Goal: Communication & Community: Participate in discussion

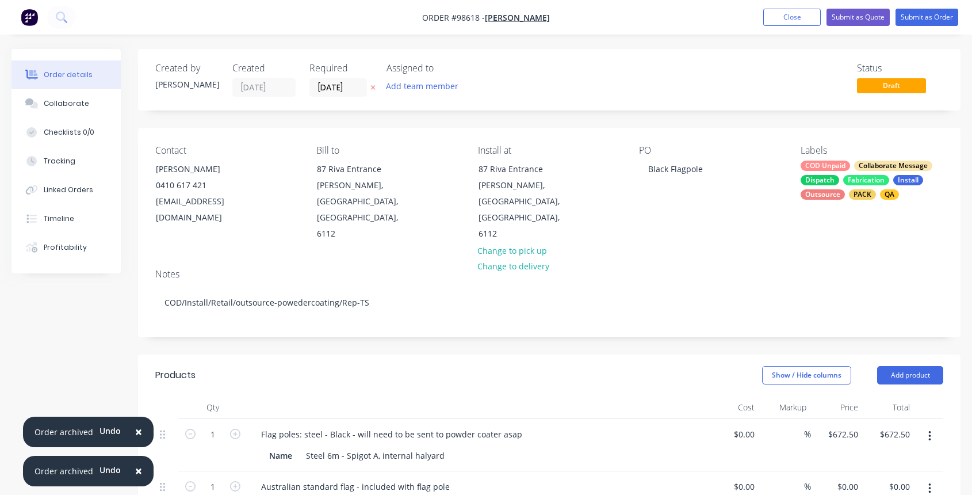
scroll to position [260, 0]
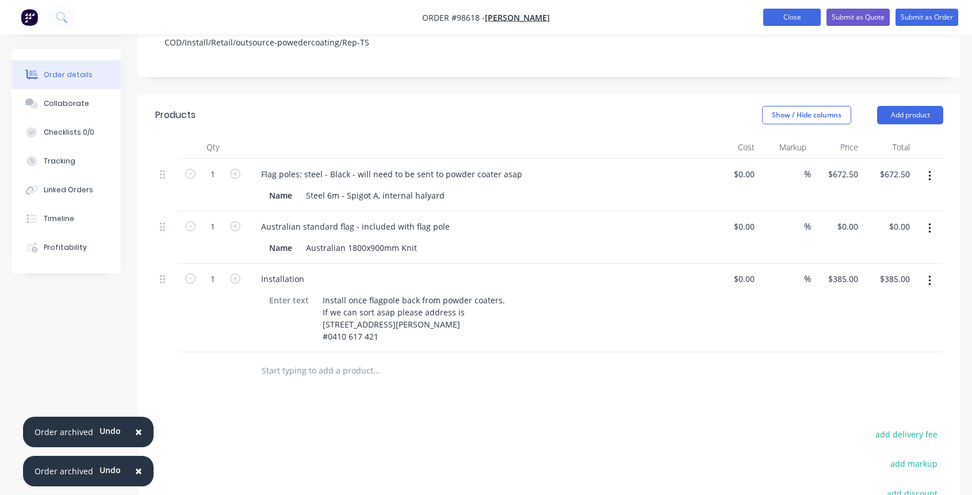
click at [788, 18] on button "Close" at bounding box center [792, 17] width 58 height 17
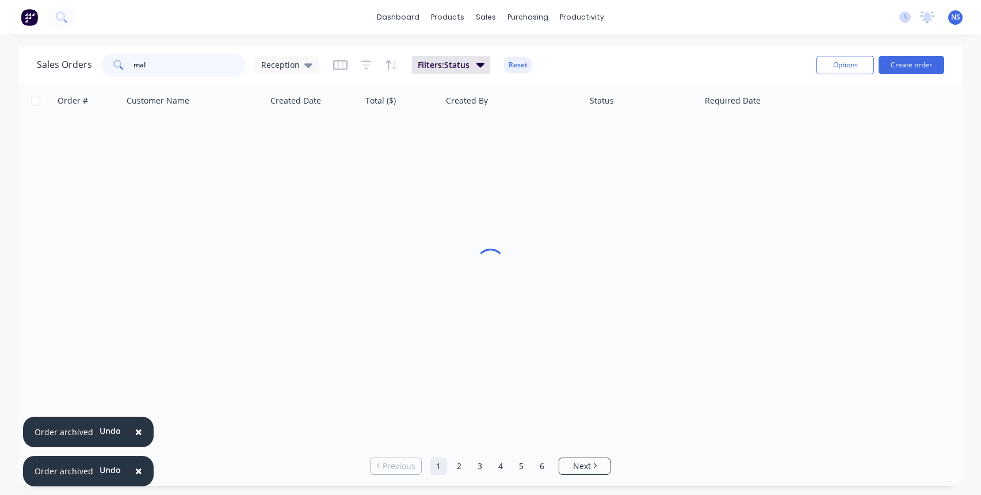
click at [189, 70] on input "mal" at bounding box center [189, 65] width 112 height 23
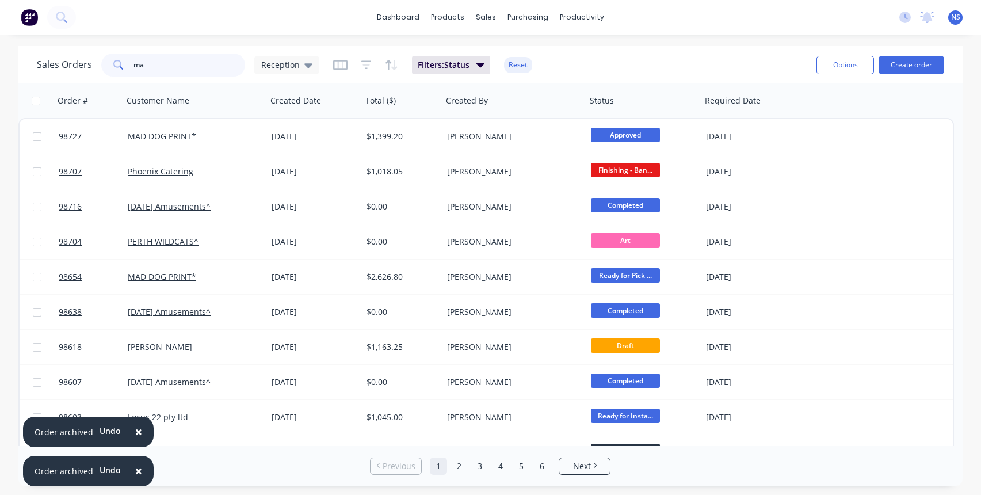
type input "m"
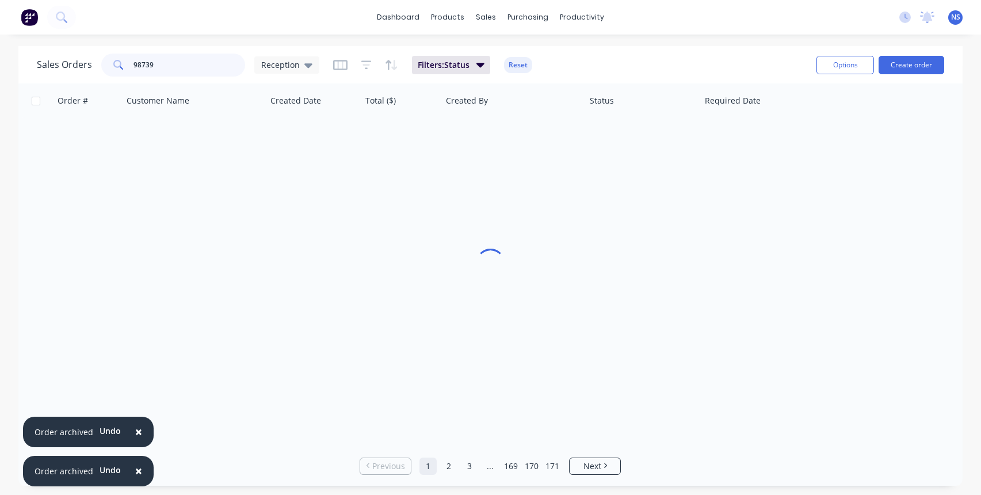
type input "98739"
click at [136, 431] on span "×" at bounding box center [138, 431] width 7 height 16
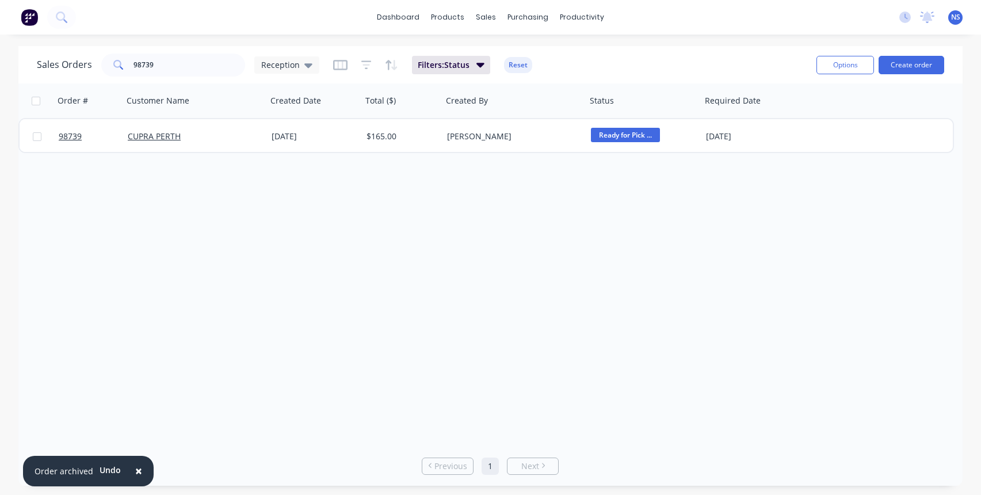
click at [135, 472] on span "×" at bounding box center [138, 471] width 7 height 16
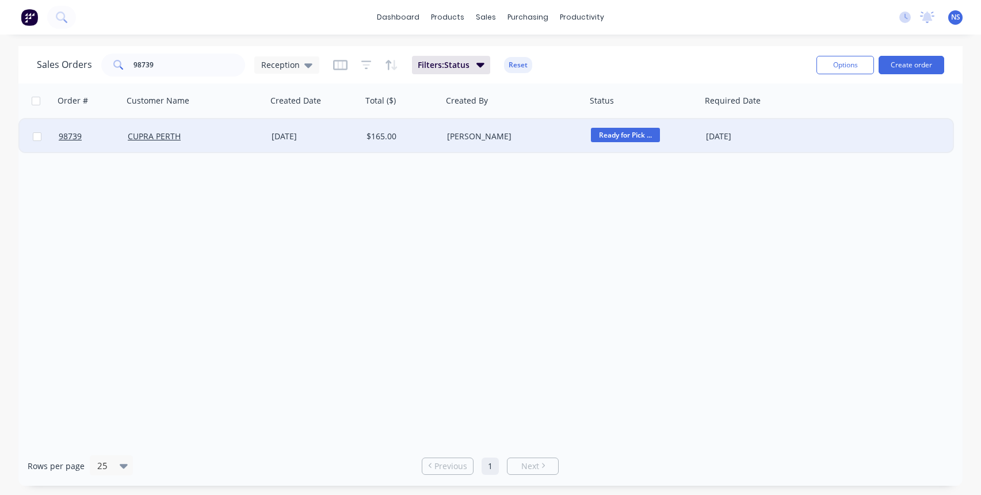
click at [224, 135] on div "CUPRA PERTH" at bounding box center [192, 137] width 128 height 12
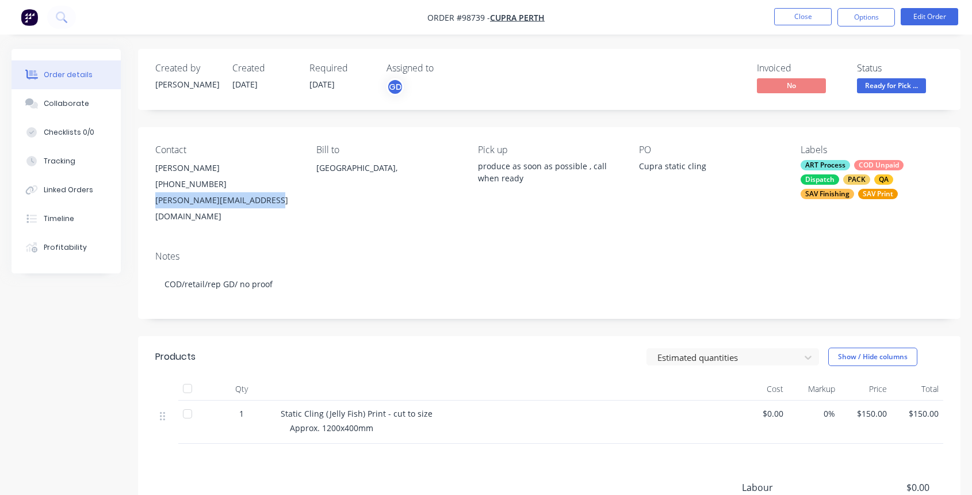
drag, startPoint x: 154, startPoint y: 201, endPoint x: 253, endPoint y: 202, distance: 98.4
click at [269, 203] on div "Contact [PERSON_NAME] [PHONE_NUMBER] [PERSON_NAME][EMAIL_ADDRESS][DOMAIN_NAME] …" at bounding box center [549, 184] width 823 height 114
copy div "[PERSON_NAME][EMAIL_ADDRESS][DOMAIN_NAME]"
click at [75, 105] on div "Collaborate" at bounding box center [66, 103] width 45 height 10
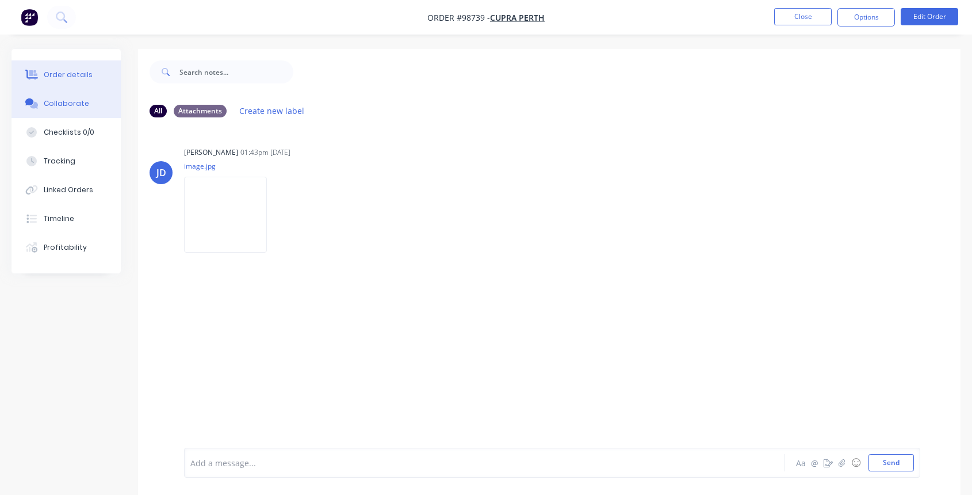
click at [76, 74] on div "Order details" at bounding box center [68, 75] width 49 height 10
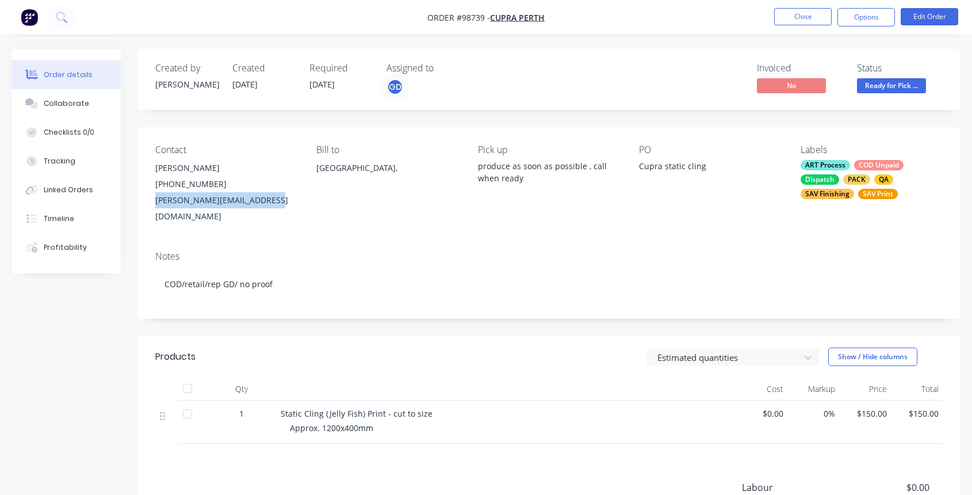
drag, startPoint x: 154, startPoint y: 199, endPoint x: 270, endPoint y: 199, distance: 116.2
click at [274, 199] on div "Contact [PERSON_NAME] [PHONE_NUMBER] [PERSON_NAME][EMAIL_ADDRESS][DOMAIN_NAME] …" at bounding box center [549, 184] width 823 height 114
copy div "[PERSON_NAME][EMAIL_ADDRESS][DOMAIN_NAME]"
click at [83, 107] on div "Collaborate" at bounding box center [66, 103] width 45 height 10
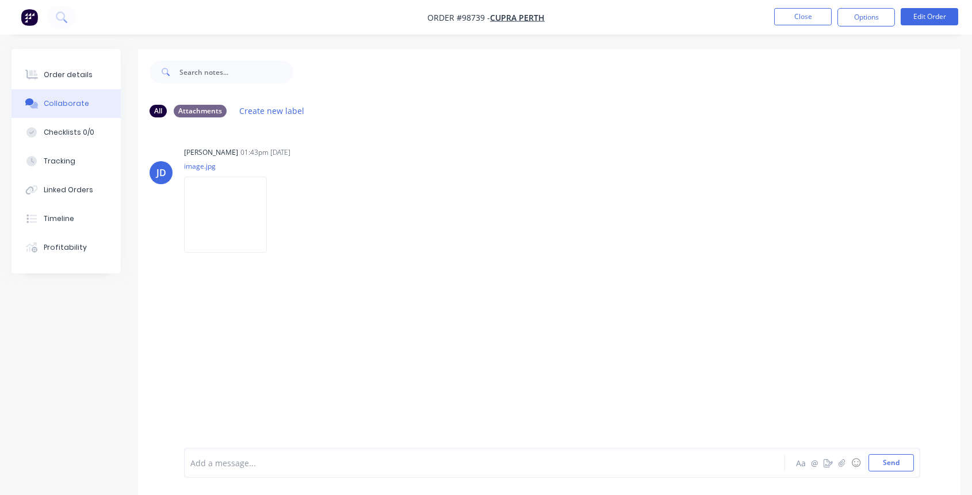
click at [296, 457] on div at bounding box center [462, 463] width 543 height 12
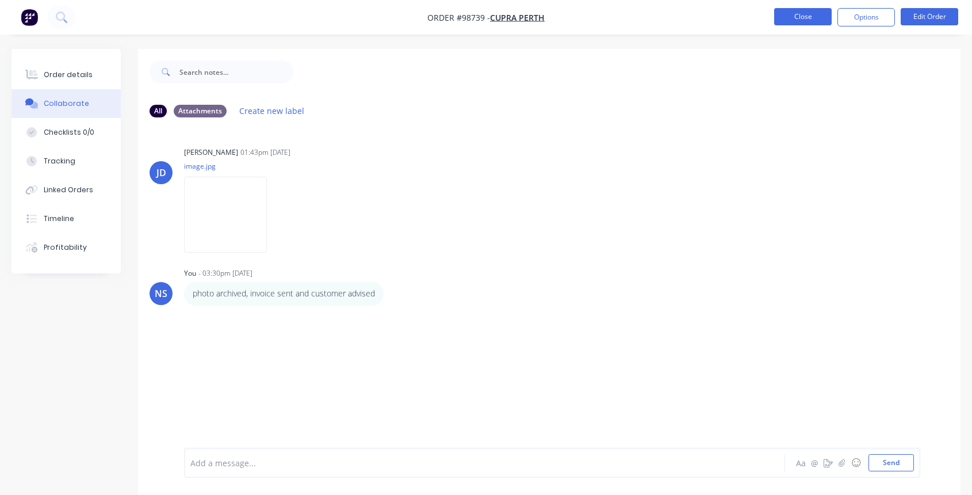
click at [802, 15] on button "Close" at bounding box center [803, 16] width 58 height 17
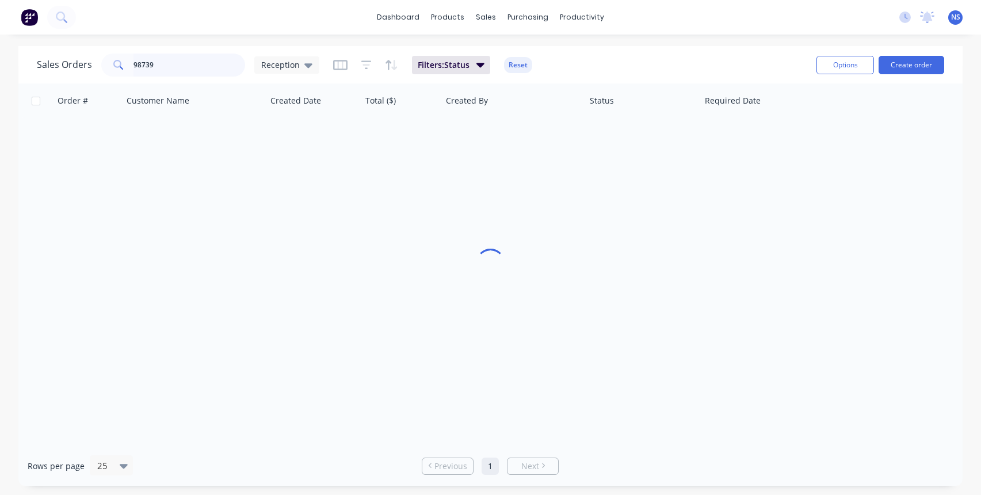
click at [185, 63] on input "98739" at bounding box center [189, 65] width 112 height 23
click at [184, 63] on input "98739" at bounding box center [189, 65] width 112 height 23
drag, startPoint x: 193, startPoint y: 66, endPoint x: 68, endPoint y: 56, distance: 124.6
click at [68, 56] on div "Sales Orders 98739 Reception" at bounding box center [178, 65] width 282 height 23
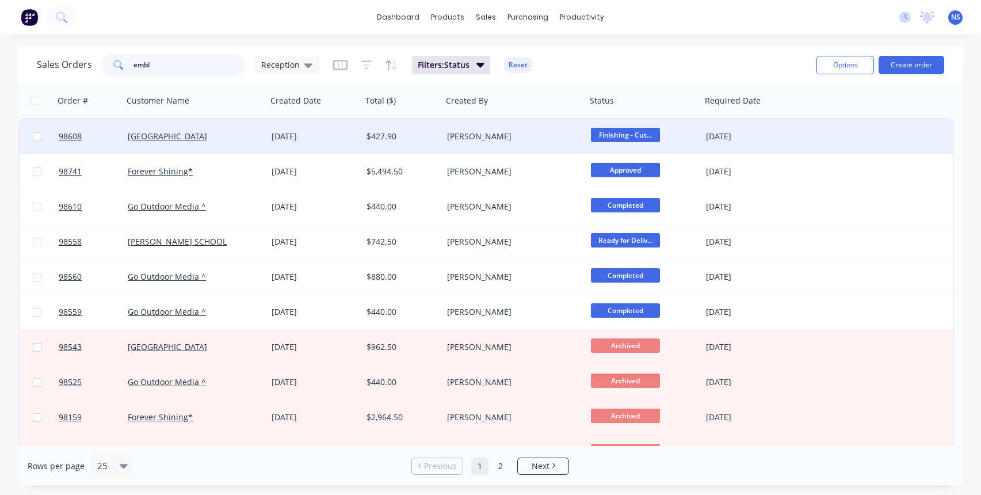
type input "embl"
click at [242, 136] on div "[GEOGRAPHIC_DATA]" at bounding box center [192, 137] width 128 height 12
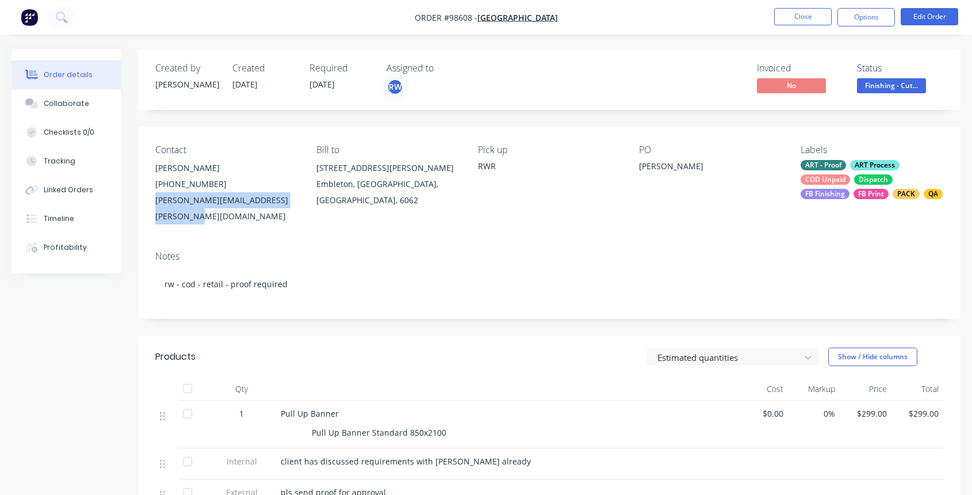
drag, startPoint x: 154, startPoint y: 199, endPoint x: 257, endPoint y: 217, distance: 104.0
click at [277, 217] on div "Contact [PERSON_NAME] [PHONE_NUMBER] [PERSON_NAME][EMAIL_ADDRESS][PERSON_NAME][…" at bounding box center [549, 184] width 823 height 114
copy div "[PERSON_NAME][EMAIL_ADDRESS][PERSON_NAME][DOMAIN_NAME]"
click at [861, 15] on button "Options" at bounding box center [867, 17] width 58 height 18
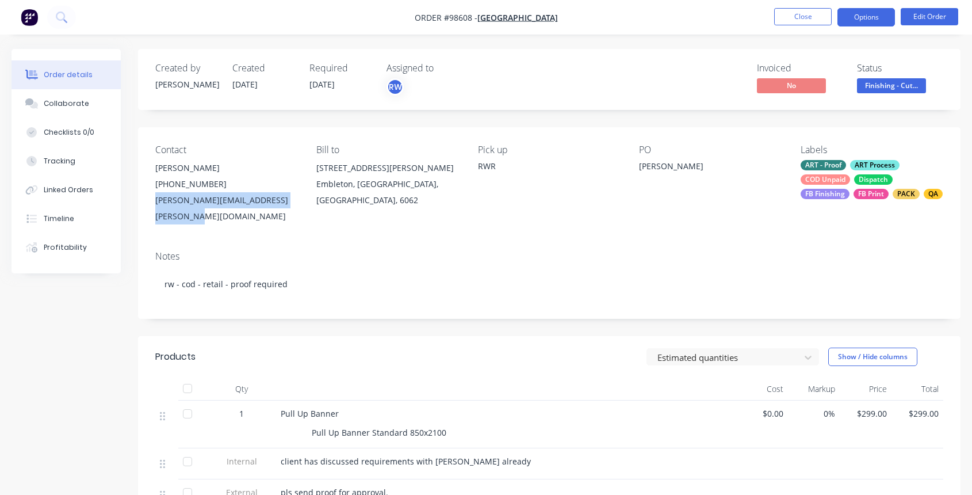
click at [865, 20] on button "Options" at bounding box center [867, 17] width 58 height 18
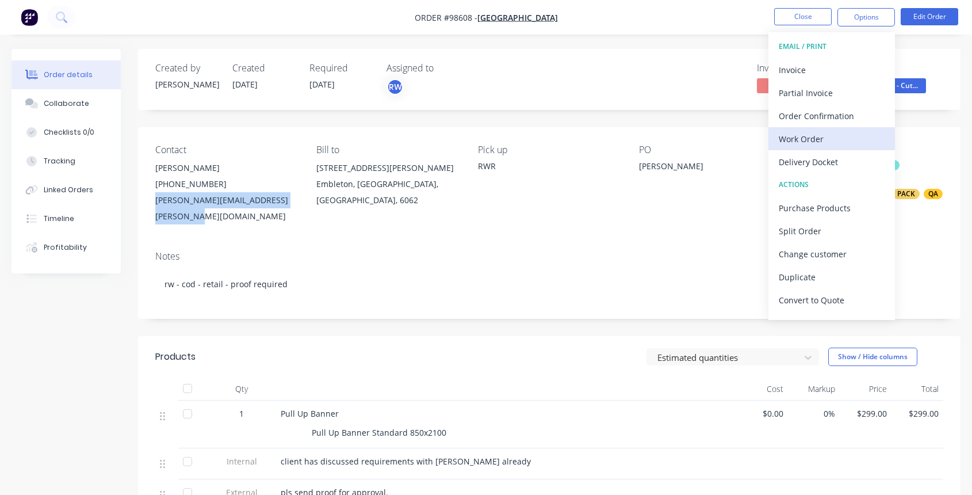
click at [821, 140] on div "Work Order" at bounding box center [832, 139] width 106 height 17
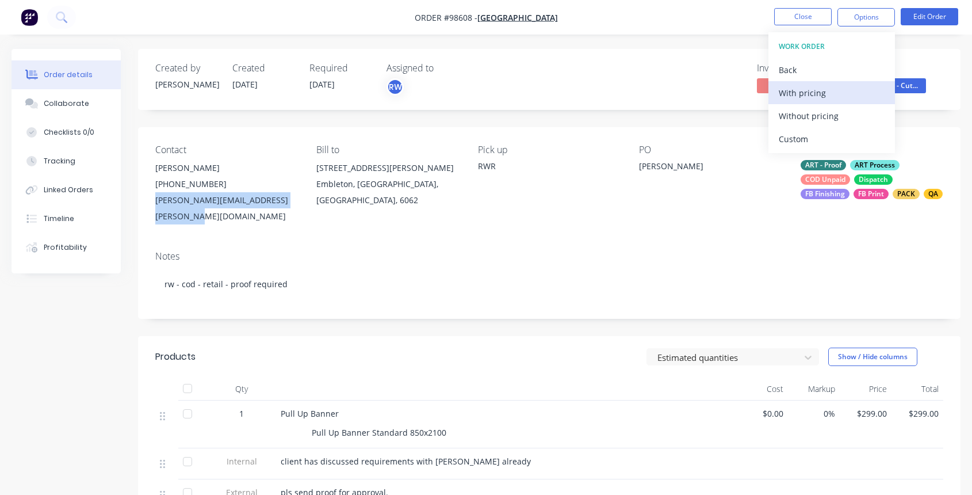
click at [802, 90] on div "With pricing" at bounding box center [832, 93] width 106 height 17
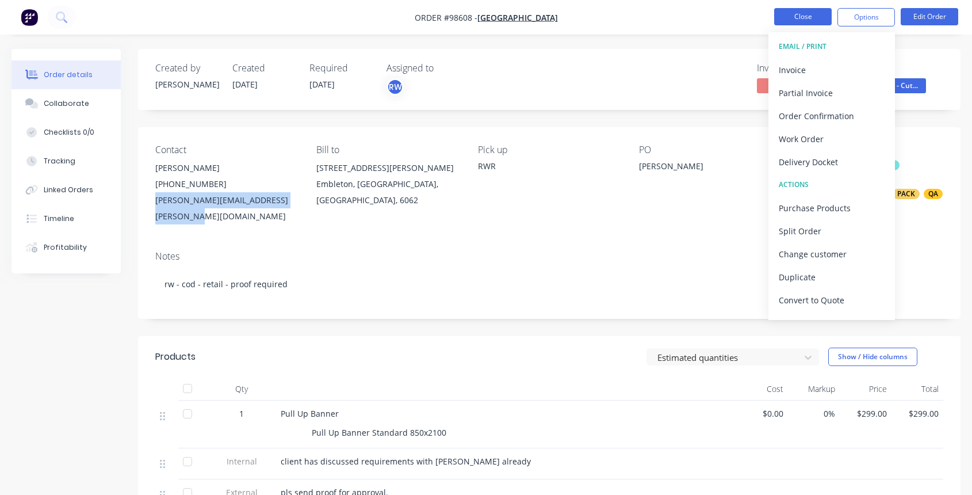
click at [811, 18] on button "Close" at bounding box center [803, 16] width 58 height 17
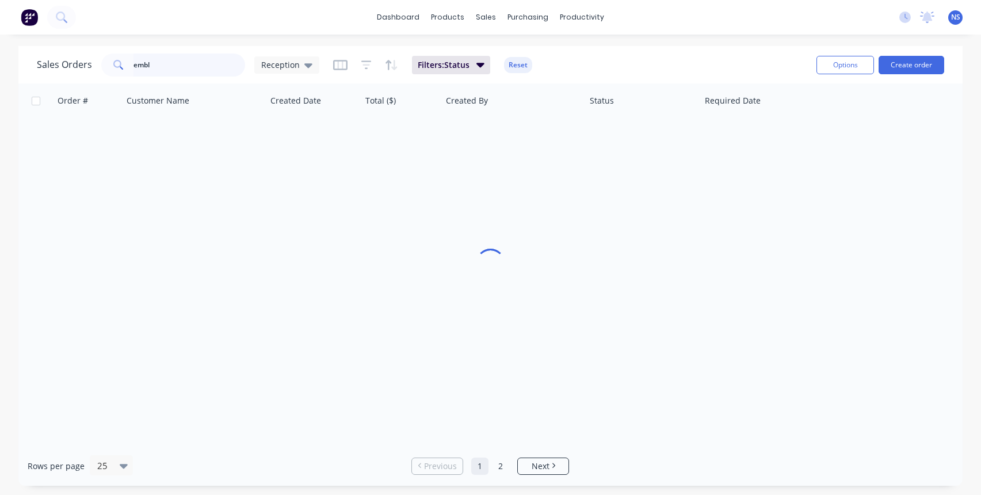
click at [170, 70] on input "embl" at bounding box center [189, 65] width 112 height 23
drag, startPoint x: 172, startPoint y: 67, endPoint x: 166, endPoint y: 66, distance: 6.4
click at [172, 67] on input "embl" at bounding box center [189, 65] width 112 height 23
type input "e"
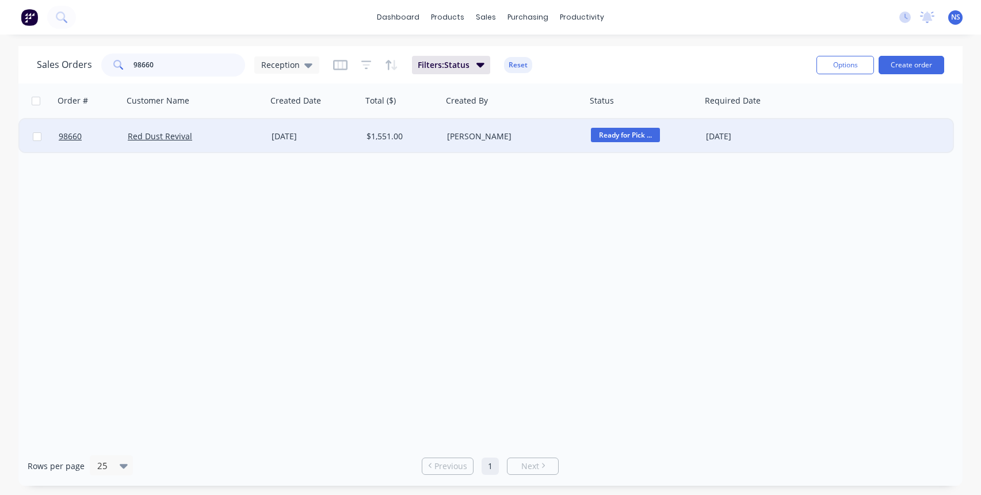
type input "98660"
click at [254, 136] on div "Red Dust Revival" at bounding box center [192, 137] width 128 height 12
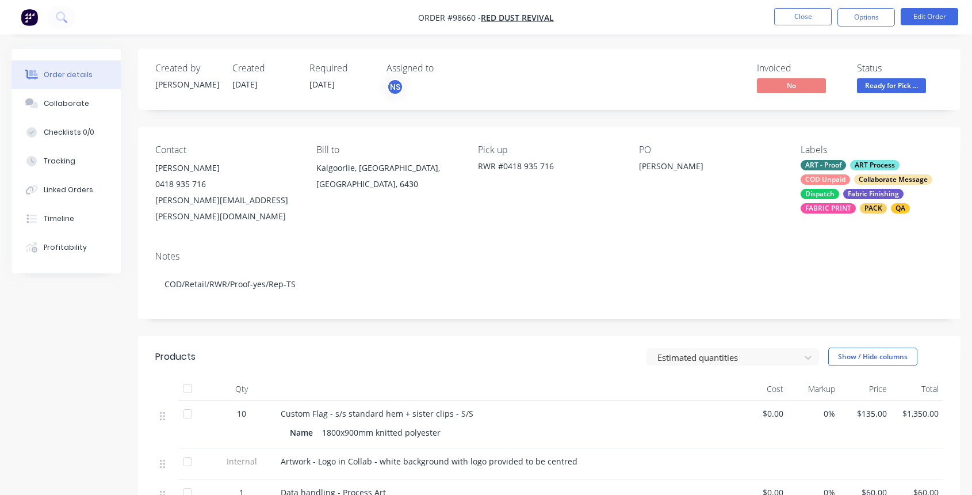
click at [852, 177] on div "ART - Proof ART Process COD Unpaid Collaborate Message Dispatch Fabric Finishin…" at bounding box center [872, 187] width 143 height 54
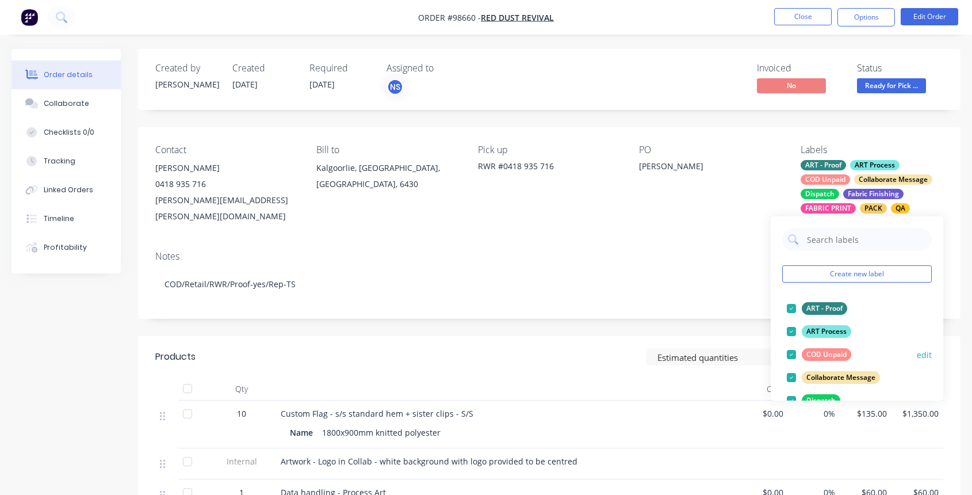
click at [790, 354] on div at bounding box center [791, 354] width 23 height 23
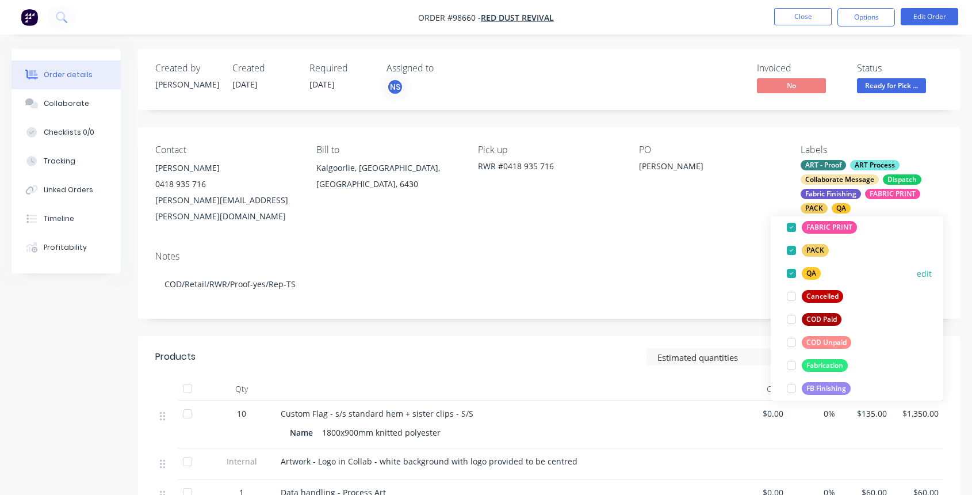
scroll to position [197, 0]
click at [789, 318] on div at bounding box center [791, 318] width 23 height 23
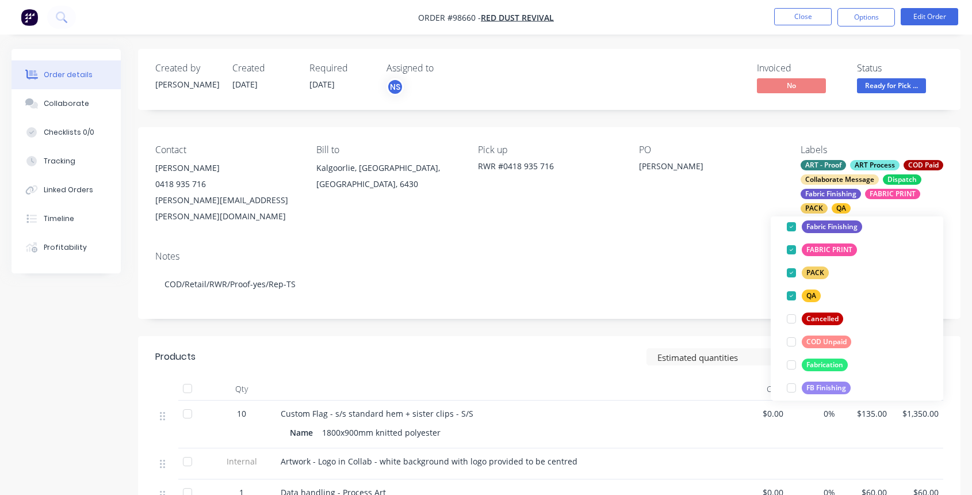
scroll to position [36, 0]
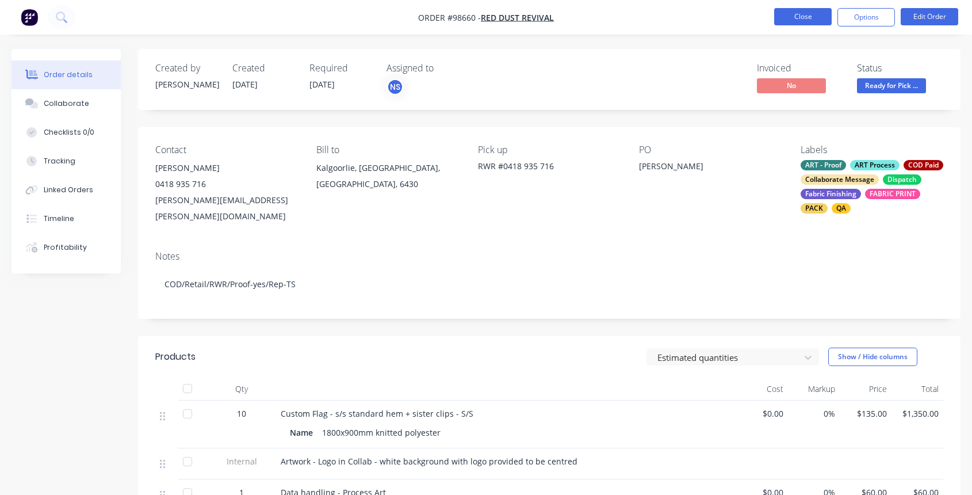
click at [795, 14] on button "Close" at bounding box center [803, 16] width 58 height 17
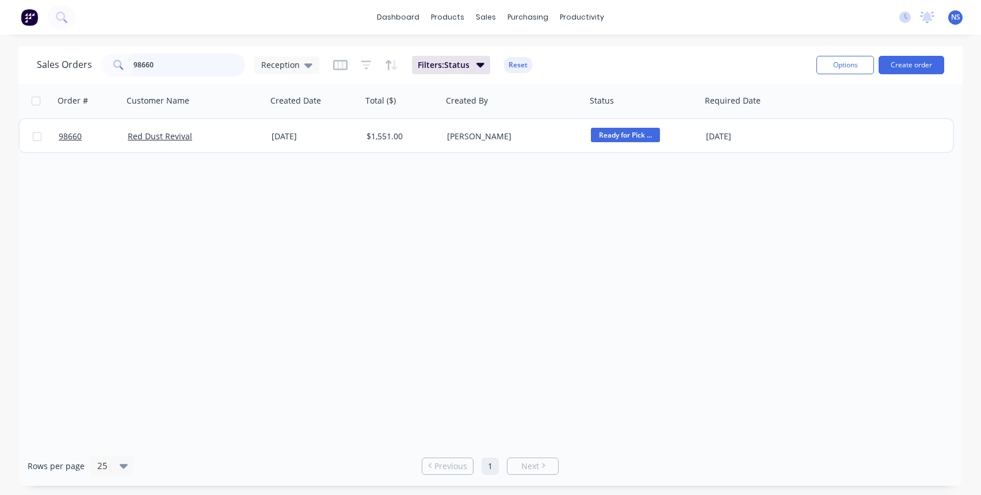
click at [173, 66] on input "98660" at bounding box center [189, 65] width 112 height 23
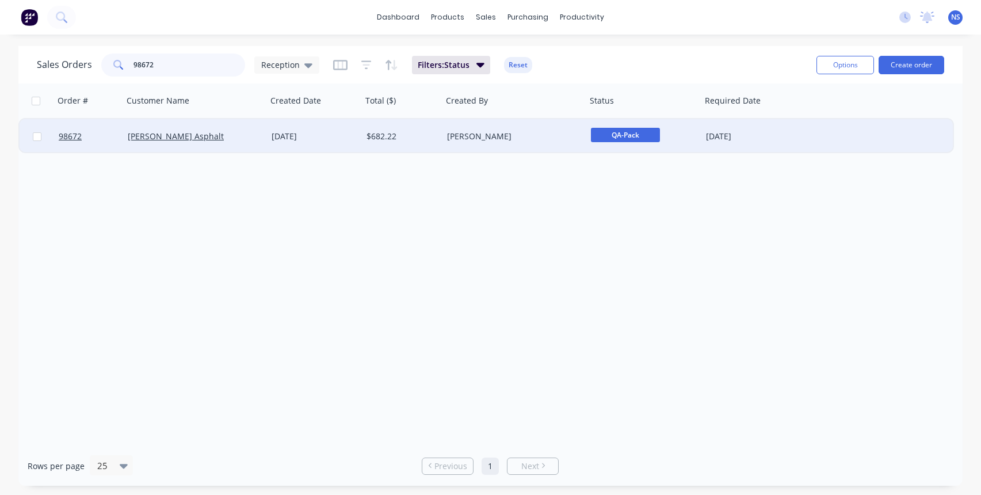
type input "98672"
click at [532, 139] on div "[PERSON_NAME]" at bounding box center [511, 137] width 128 height 12
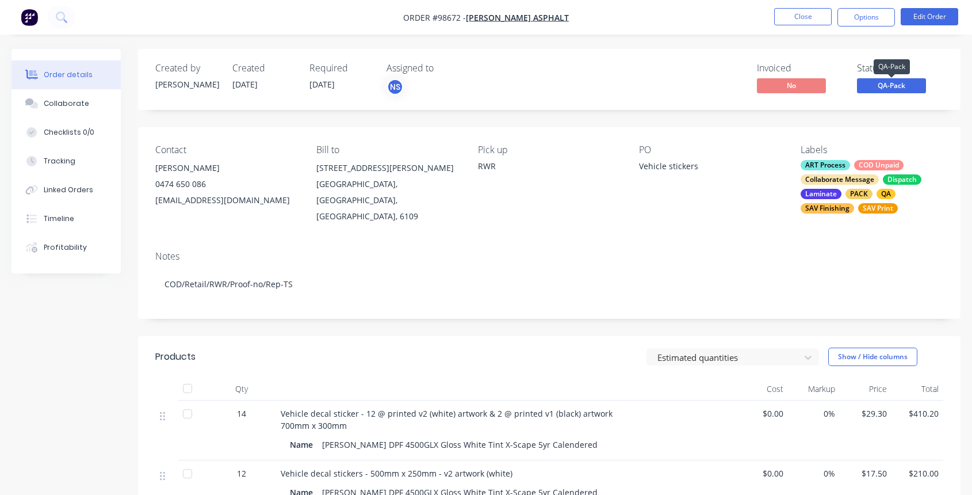
click at [902, 87] on span "QA-Pack" at bounding box center [891, 85] width 69 height 14
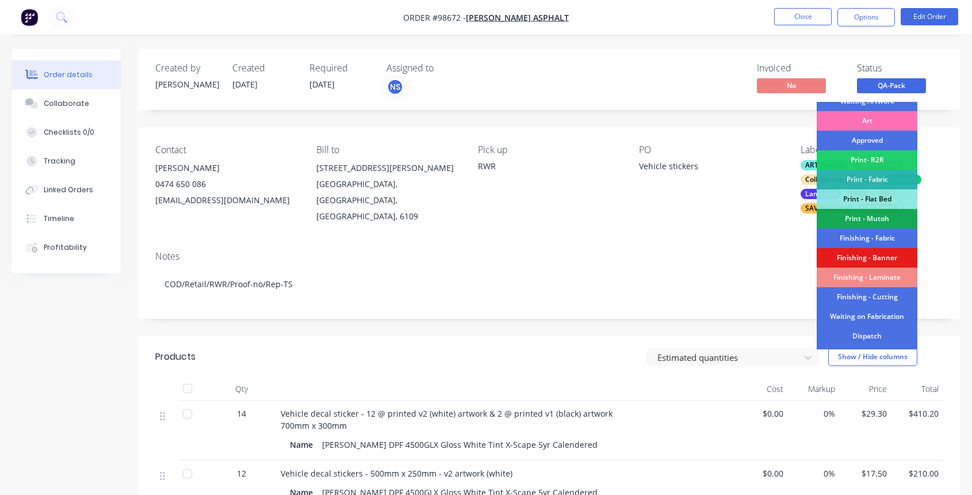
scroll to position [167, 0]
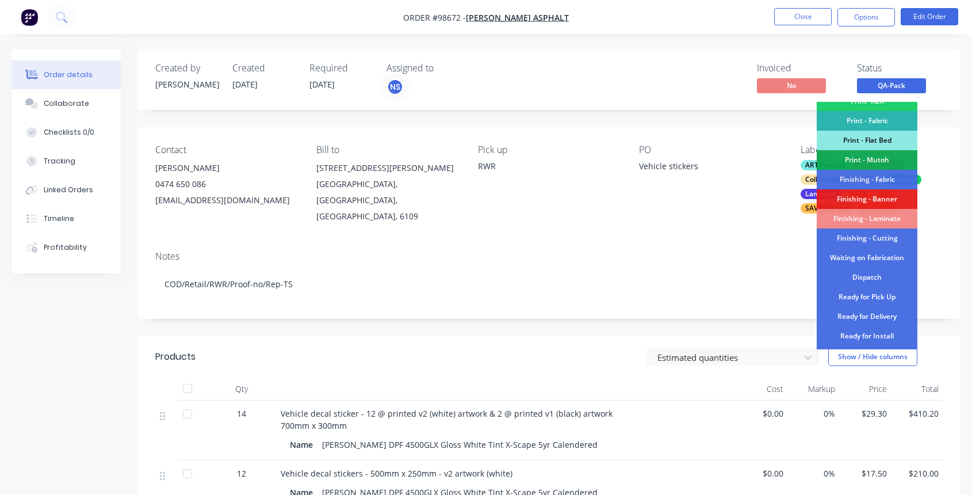
click at [865, 297] on div "Ready for Pick Up" at bounding box center [867, 297] width 101 height 20
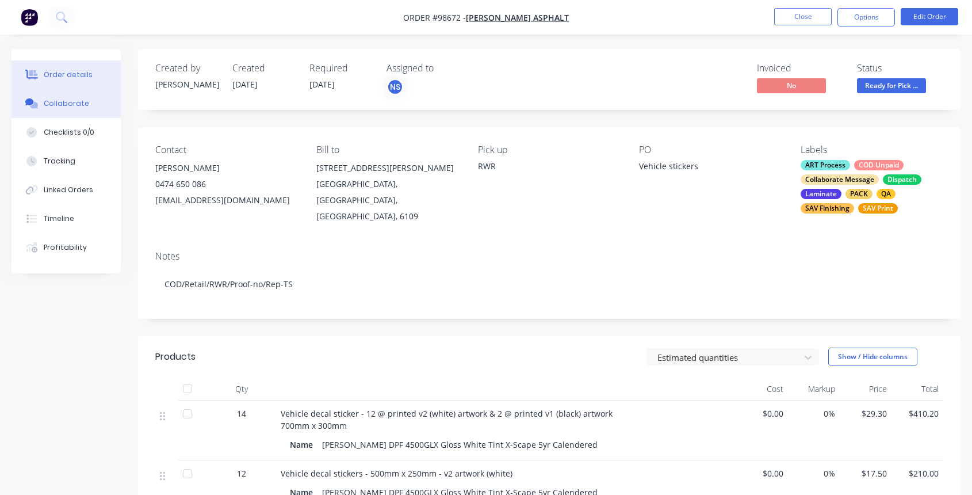
click at [68, 102] on div "Collaborate" at bounding box center [66, 103] width 45 height 10
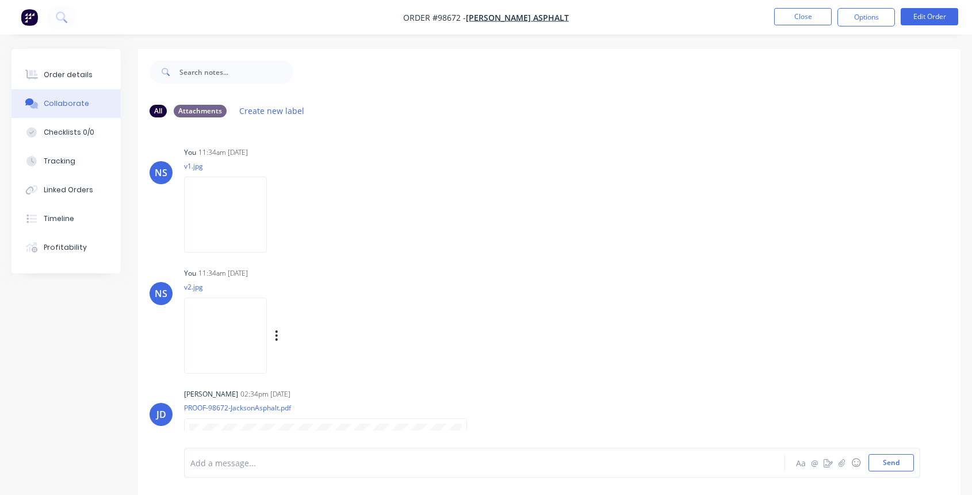
scroll to position [173, 0]
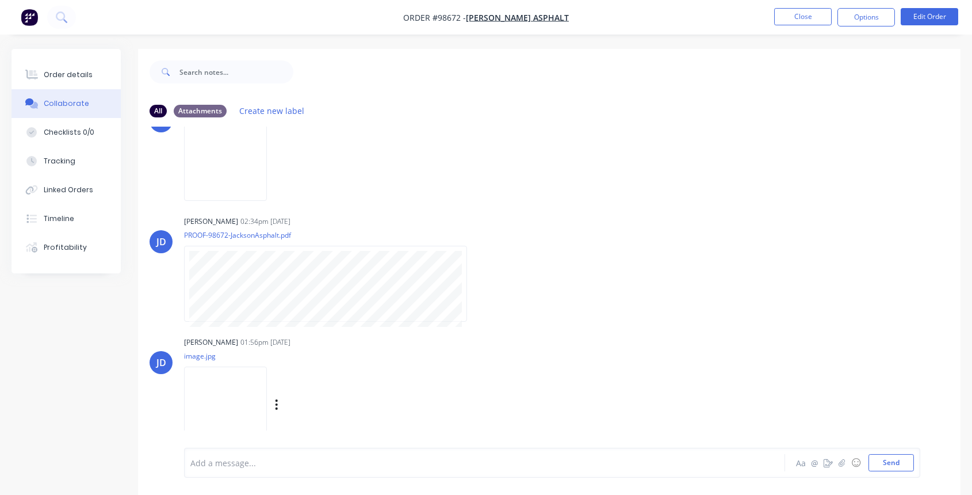
click at [234, 391] on img at bounding box center [225, 403] width 83 height 75
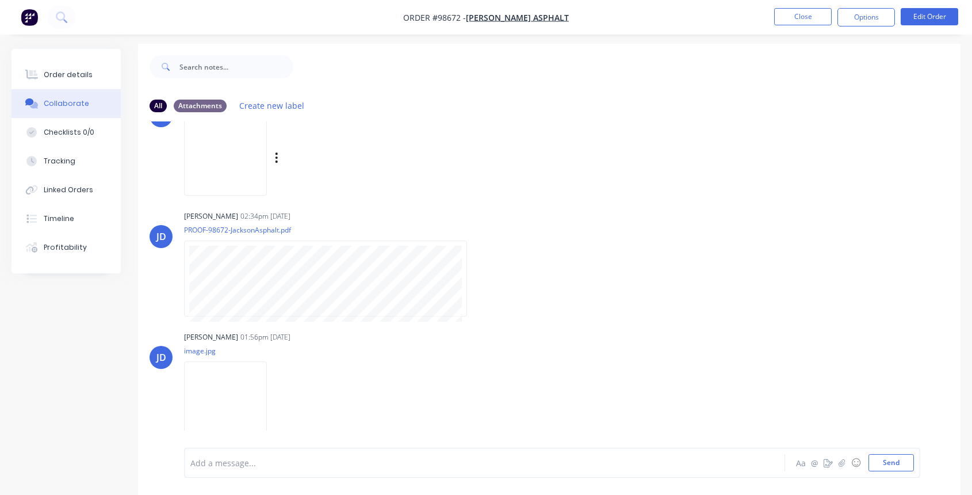
scroll to position [0, 0]
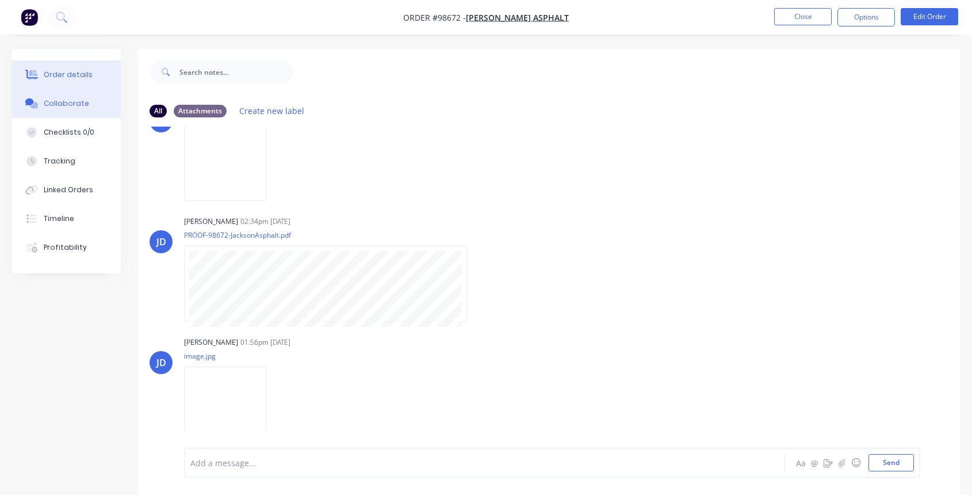
click at [70, 70] on div "Order details" at bounding box center [68, 75] width 49 height 10
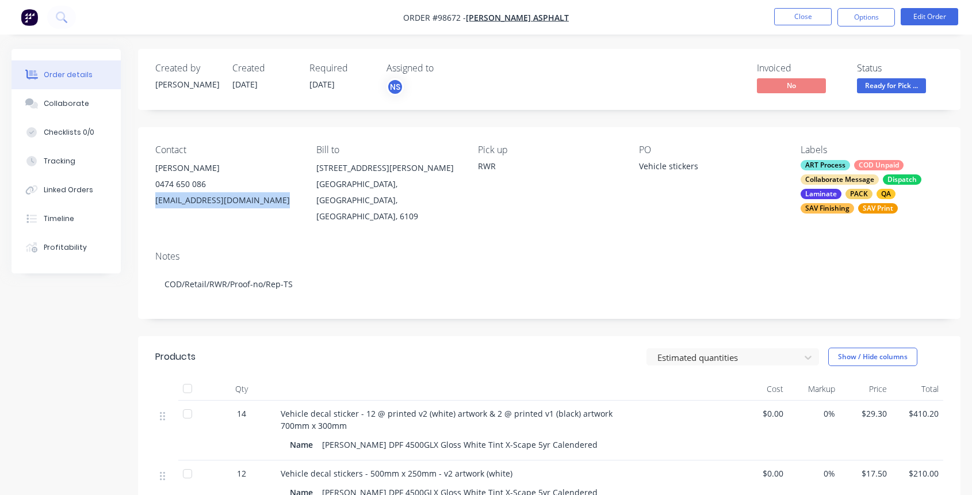
drag, startPoint x: 155, startPoint y: 200, endPoint x: 242, endPoint y: 201, distance: 87.5
click at [272, 201] on div "[EMAIL_ADDRESS][DOMAIN_NAME]" at bounding box center [226, 200] width 143 height 16
copy div "[EMAIL_ADDRESS][DOMAIN_NAME]"
click at [73, 104] on div "Collaborate" at bounding box center [66, 103] width 45 height 10
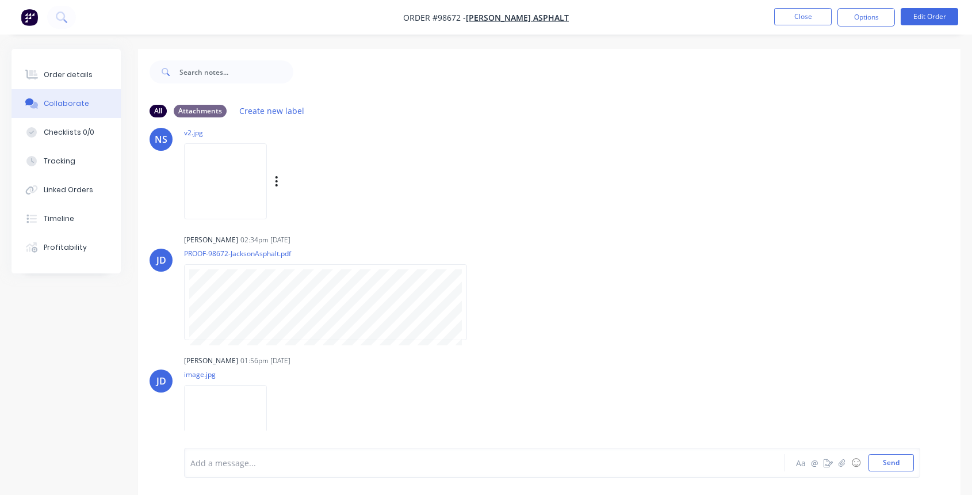
scroll to position [173, 0]
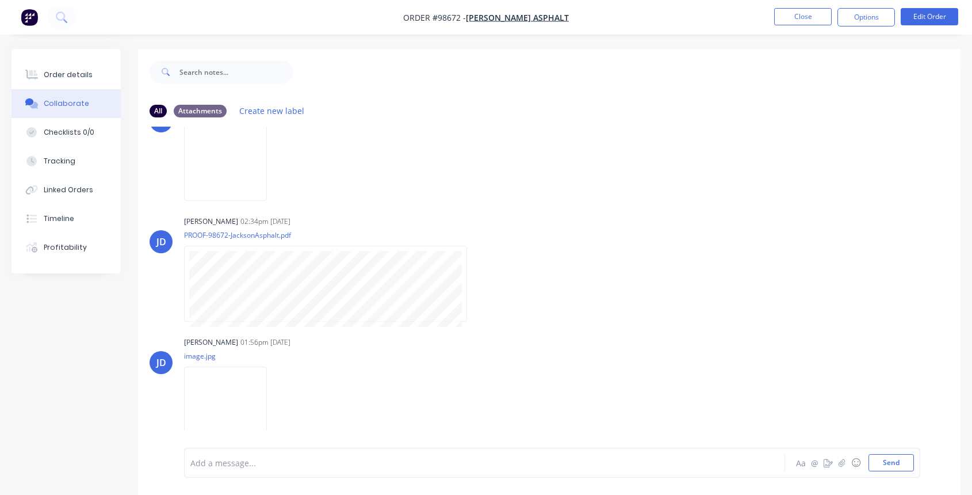
click at [380, 448] on div "Add a message... Aa @ ☺ Send" at bounding box center [552, 463] width 736 height 30
click at [371, 460] on div at bounding box center [462, 463] width 543 height 12
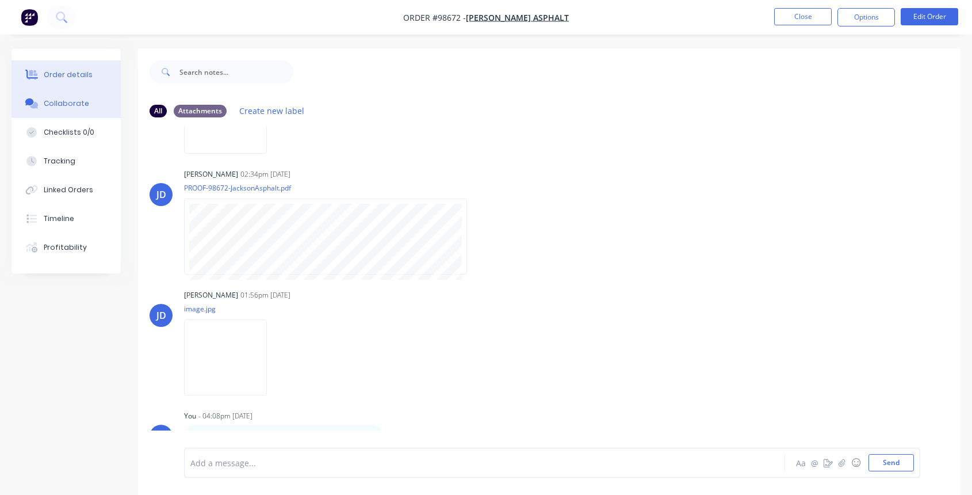
click at [81, 75] on div "Order details" at bounding box center [68, 75] width 49 height 10
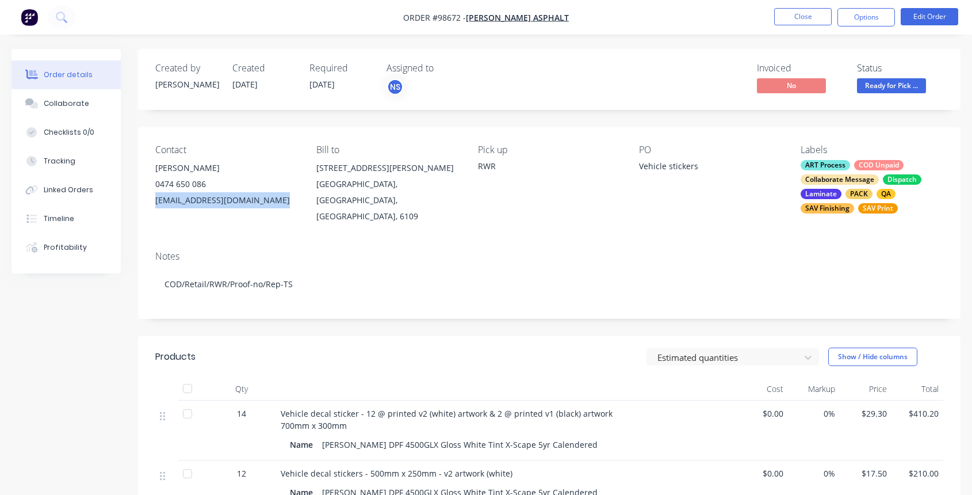
drag, startPoint x: 154, startPoint y: 199, endPoint x: 265, endPoint y: 201, distance: 111.1
click at [269, 200] on div "Contact [PERSON_NAME] [PHONE_NUMBER] [EMAIL_ADDRESS][DOMAIN_NAME] Bill to [STRE…" at bounding box center [549, 184] width 823 height 114
copy div "[EMAIL_ADDRESS][DOMAIN_NAME]"
